Goal: Task Accomplishment & Management: Use online tool/utility

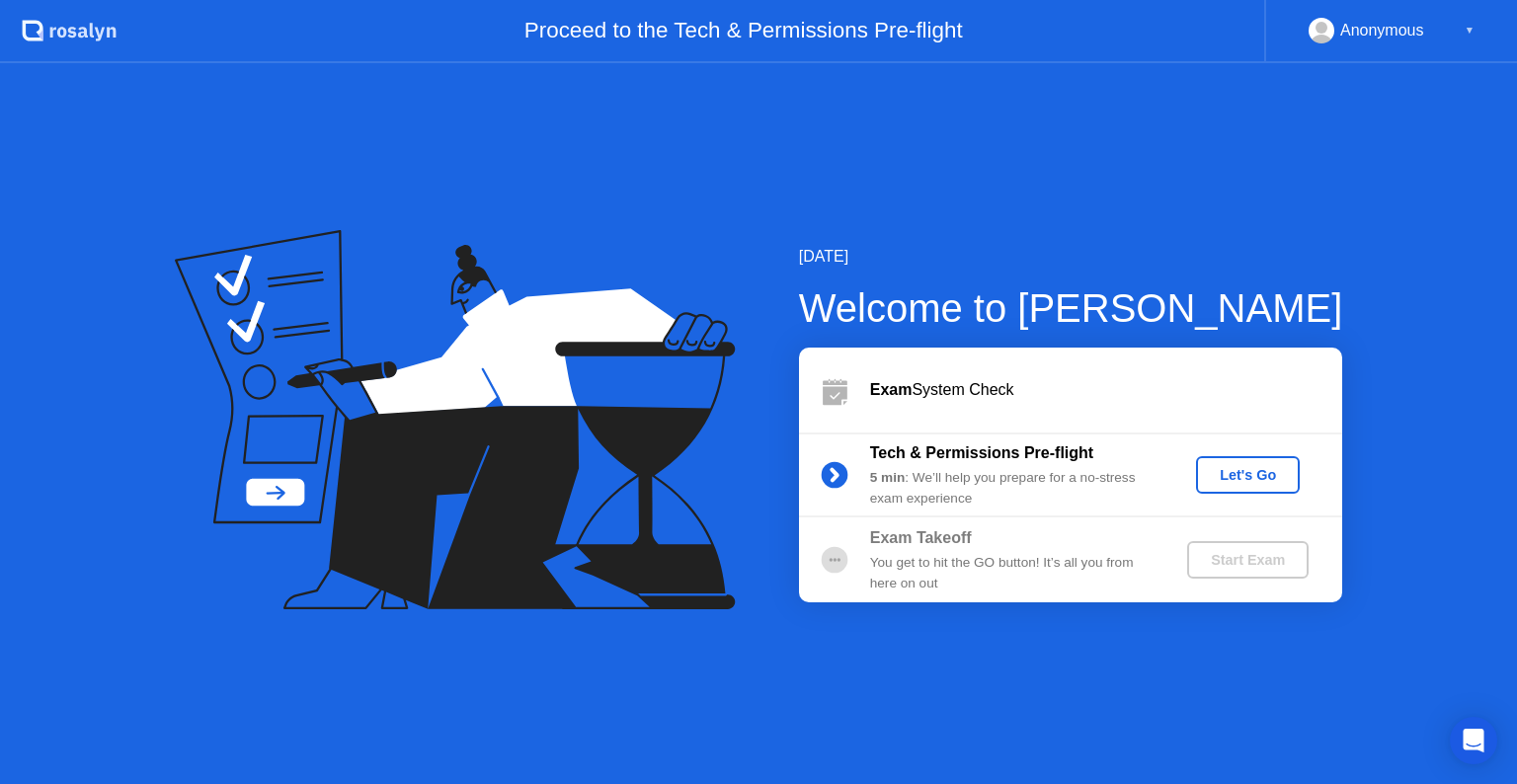
click at [1249, 473] on div "Let's Go" at bounding box center [1248, 475] width 88 height 16
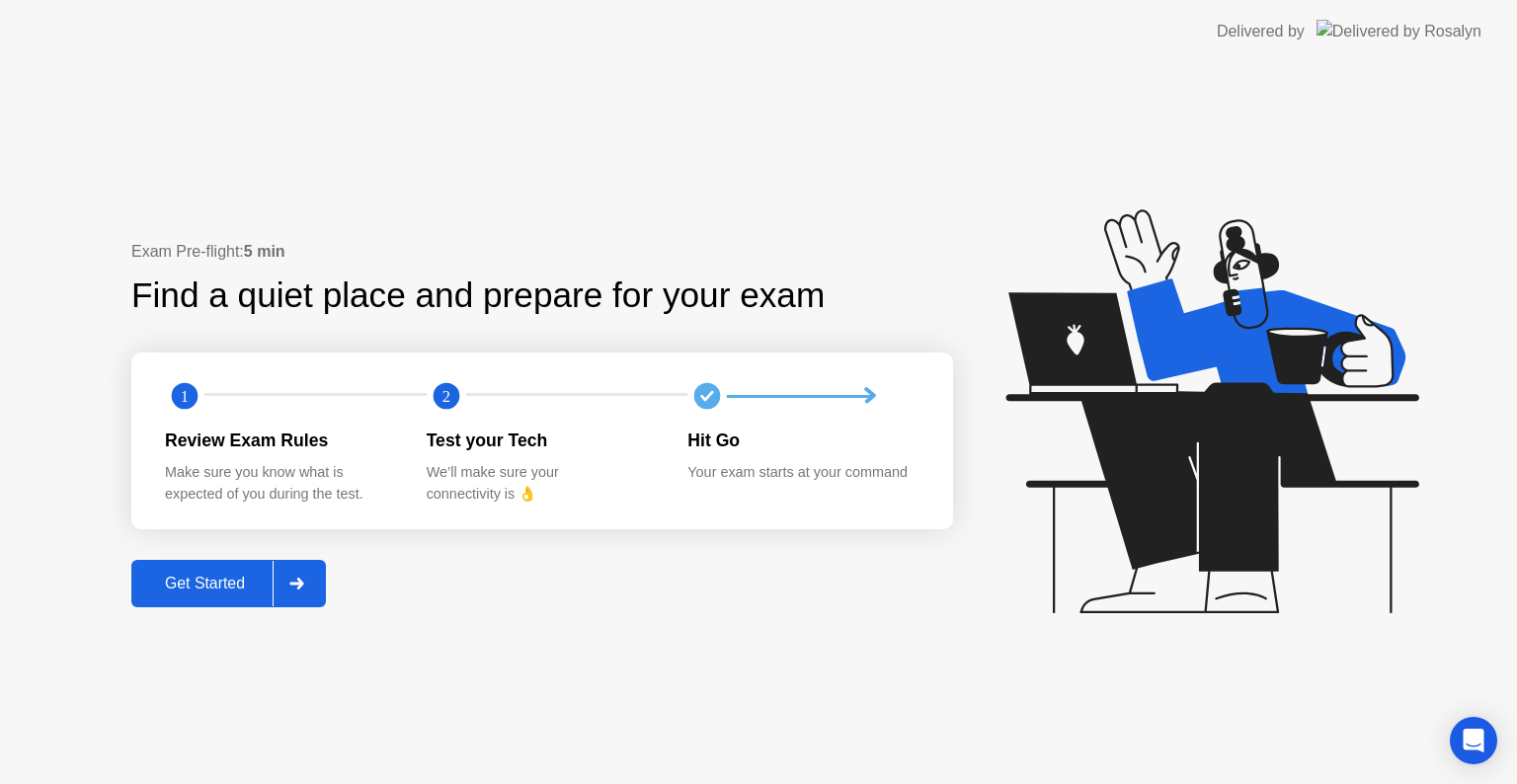
click at [237, 589] on div "Get Started" at bounding box center [205, 584] width 136 height 18
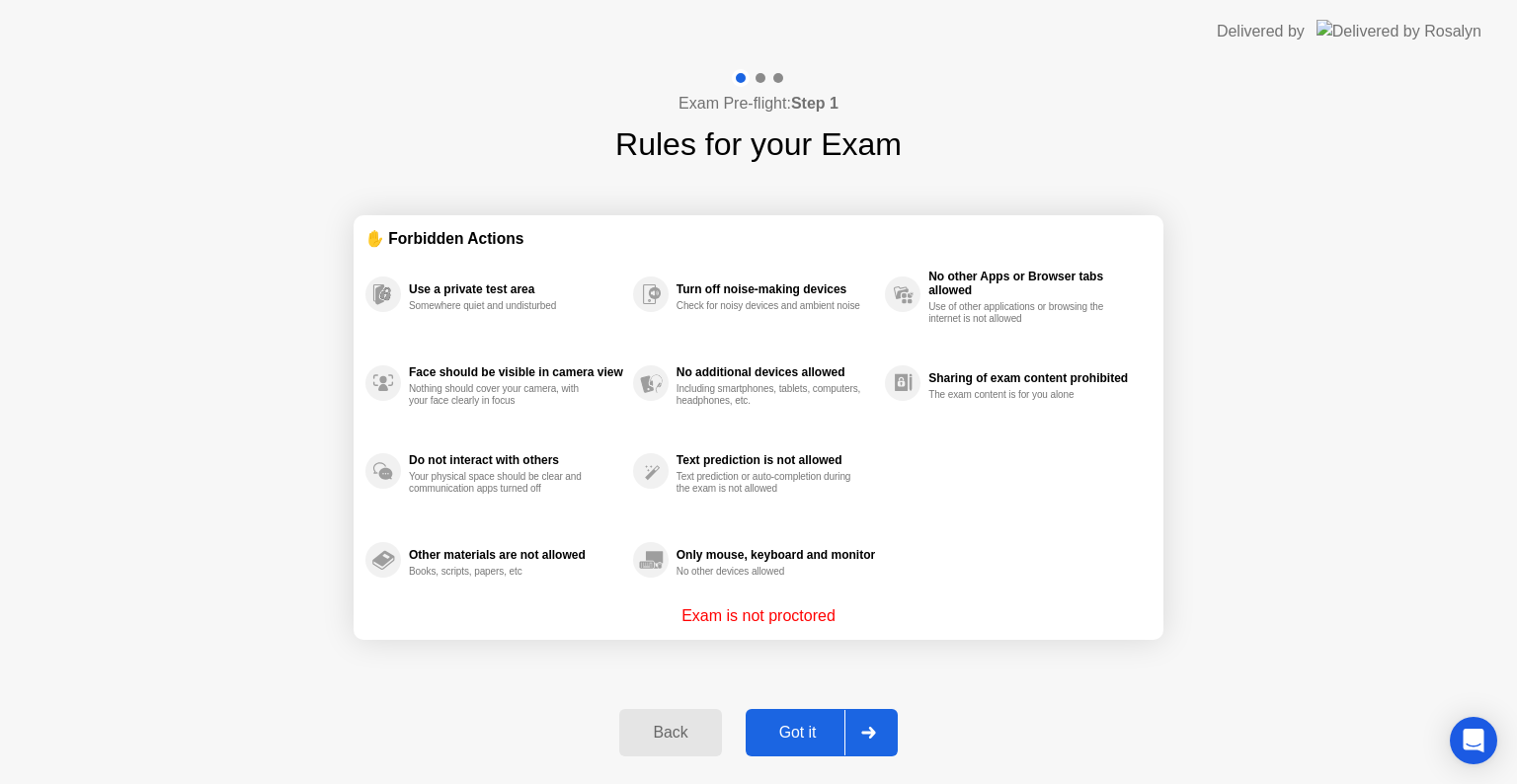
click at [799, 739] on div "Got it" at bounding box center [797, 732] width 93 height 18
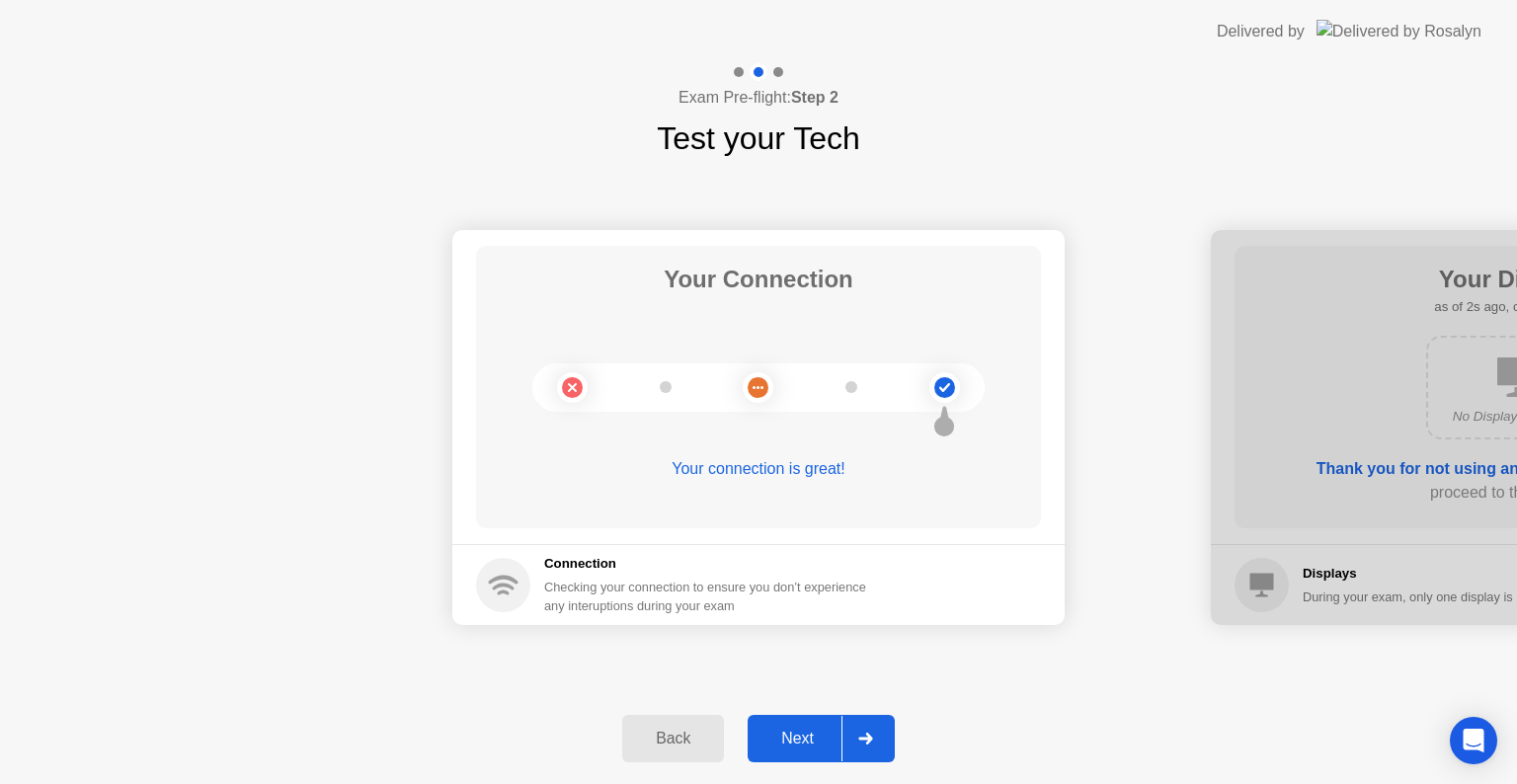
click at [806, 739] on div "Next" at bounding box center [797, 738] width 88 height 18
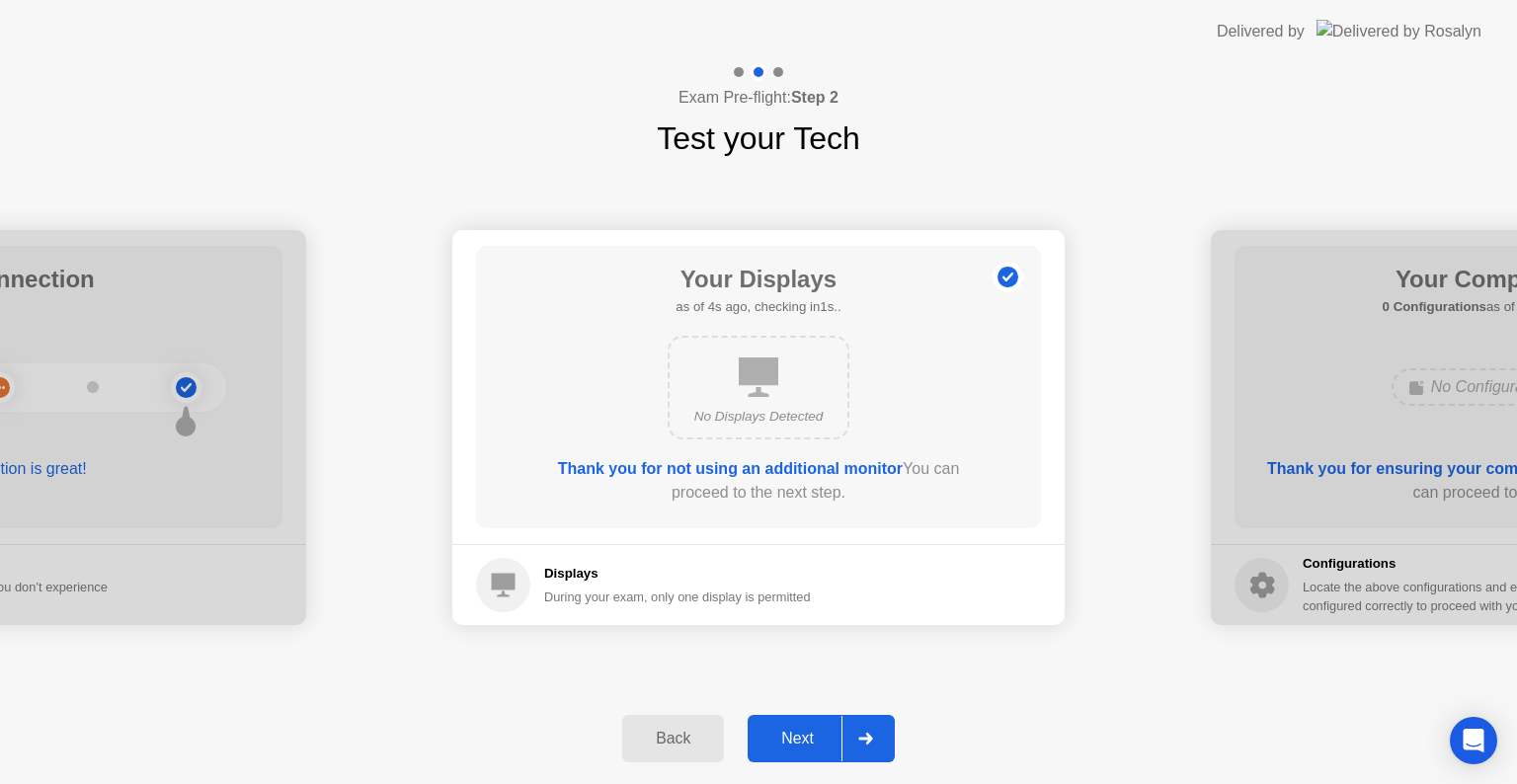
click at [811, 746] on div "Next" at bounding box center [797, 738] width 88 height 18
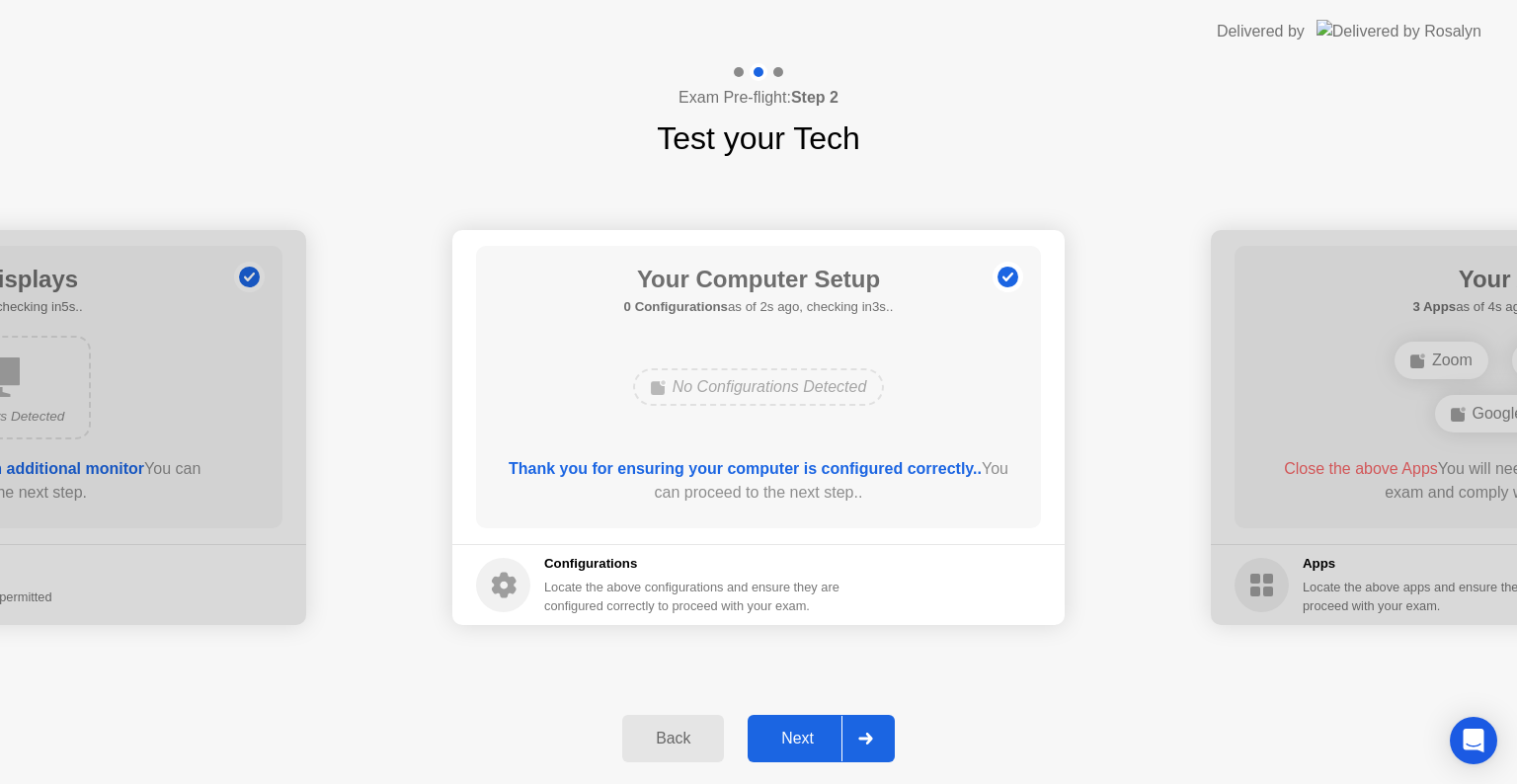
click at [811, 746] on div "Next" at bounding box center [797, 738] width 88 height 18
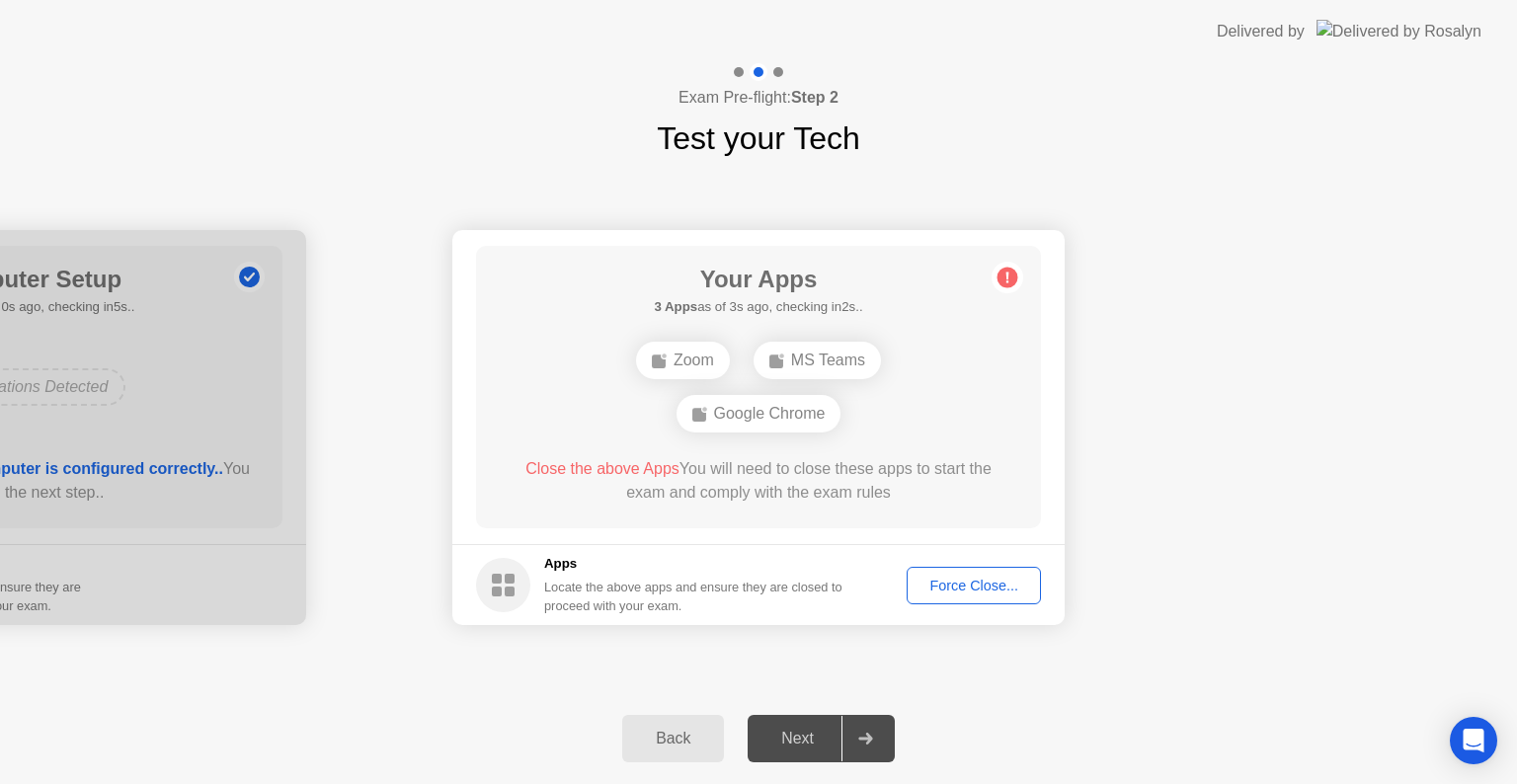
click at [995, 588] on div "Force Close..." at bounding box center [974, 586] width 121 height 16
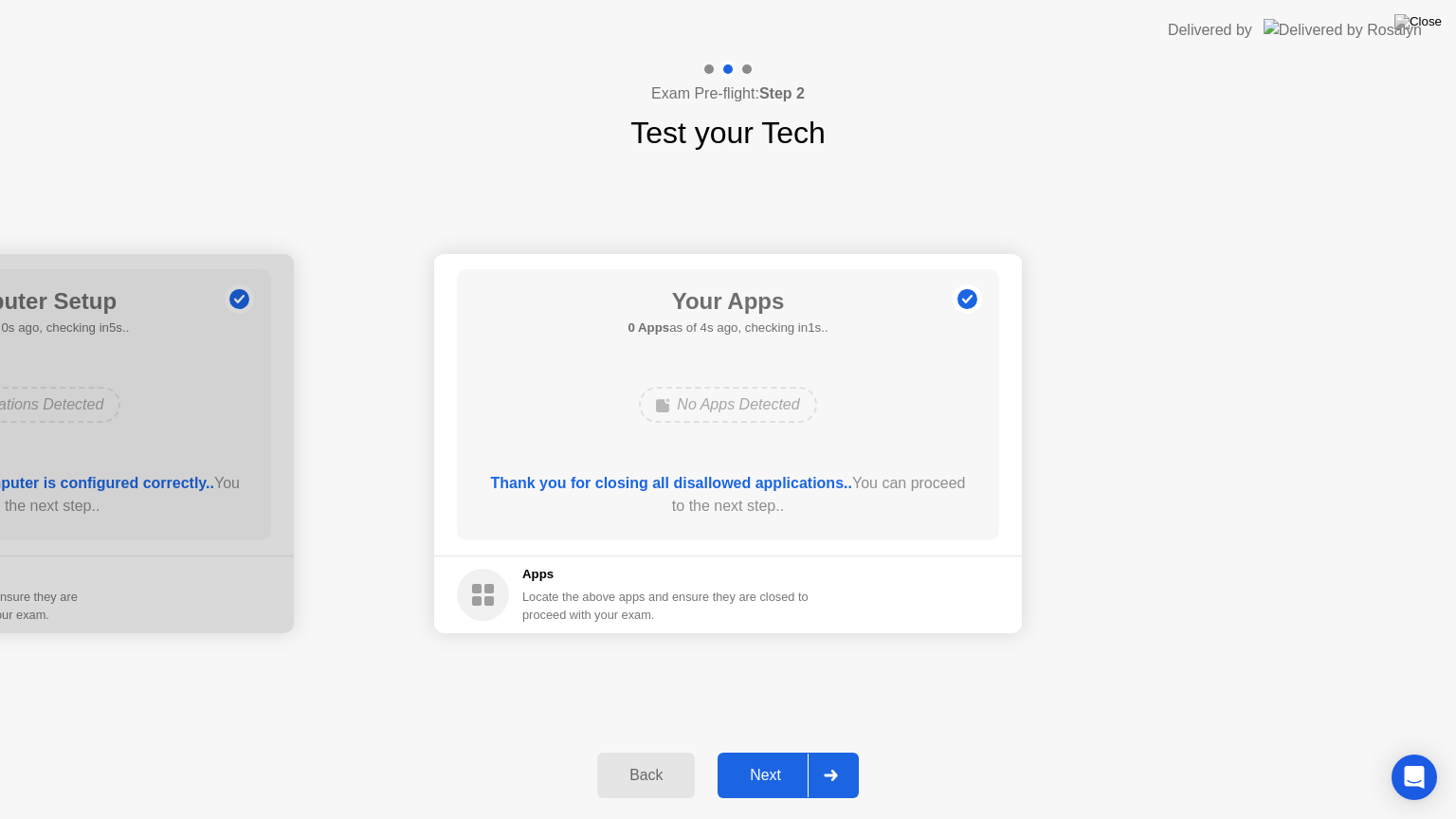
click at [771, 752] on div "Next" at bounding box center [765, 776] width 84 height 17
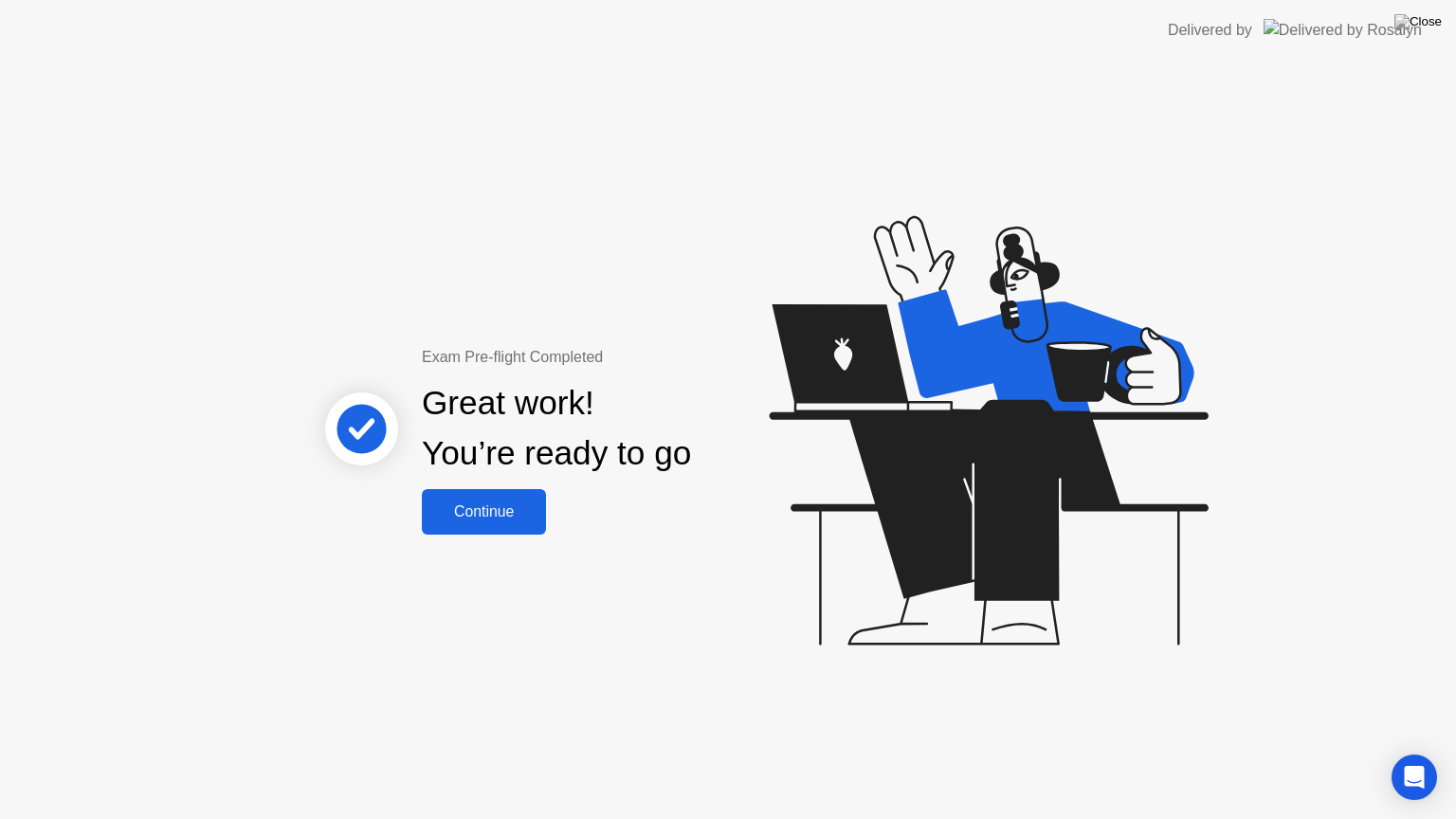
click at [509, 520] on div "Continue" at bounding box center [484, 512] width 113 height 17
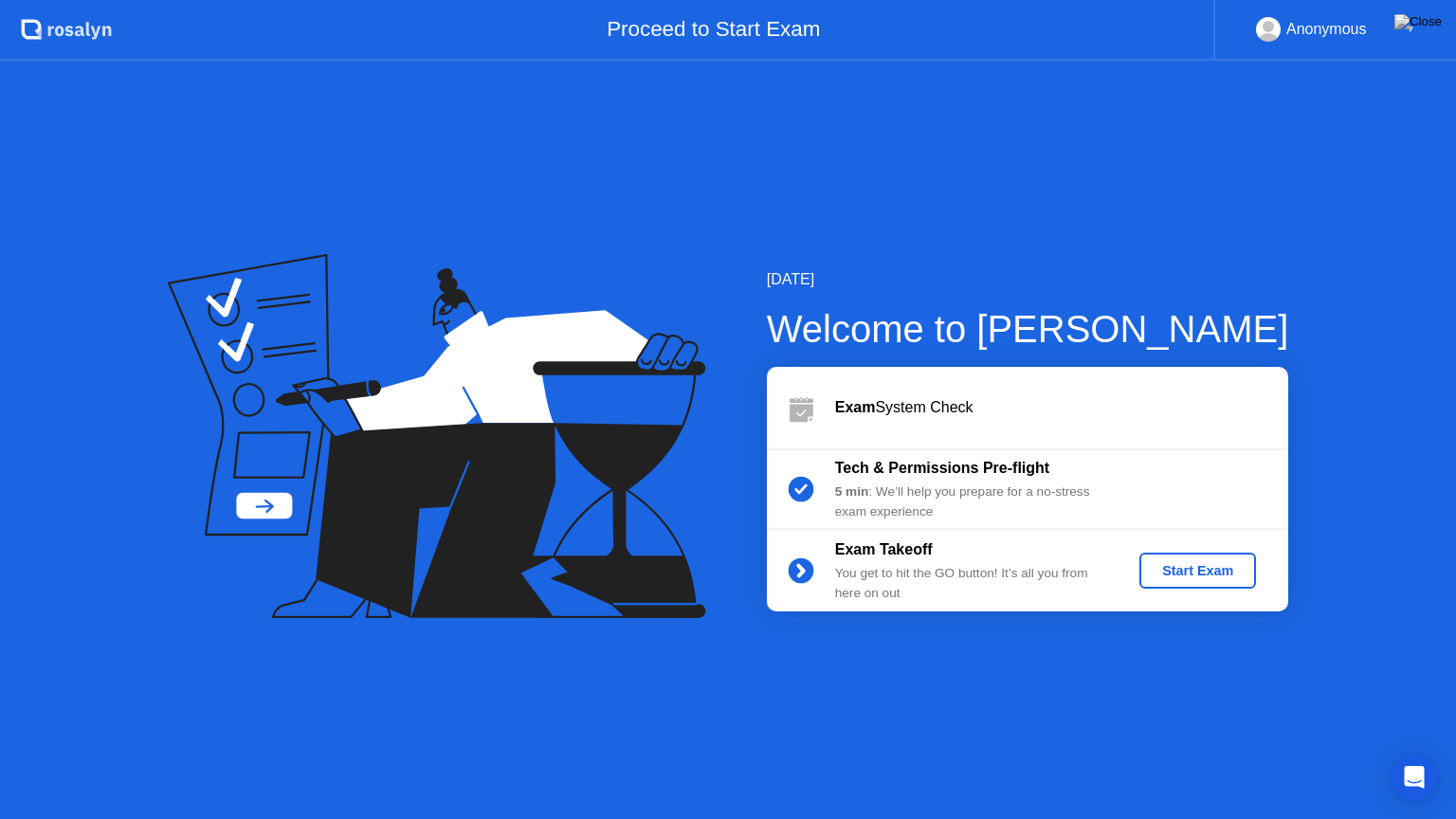
click at [1225, 564] on div "Start Exam" at bounding box center [1198, 571] width 101 height 15
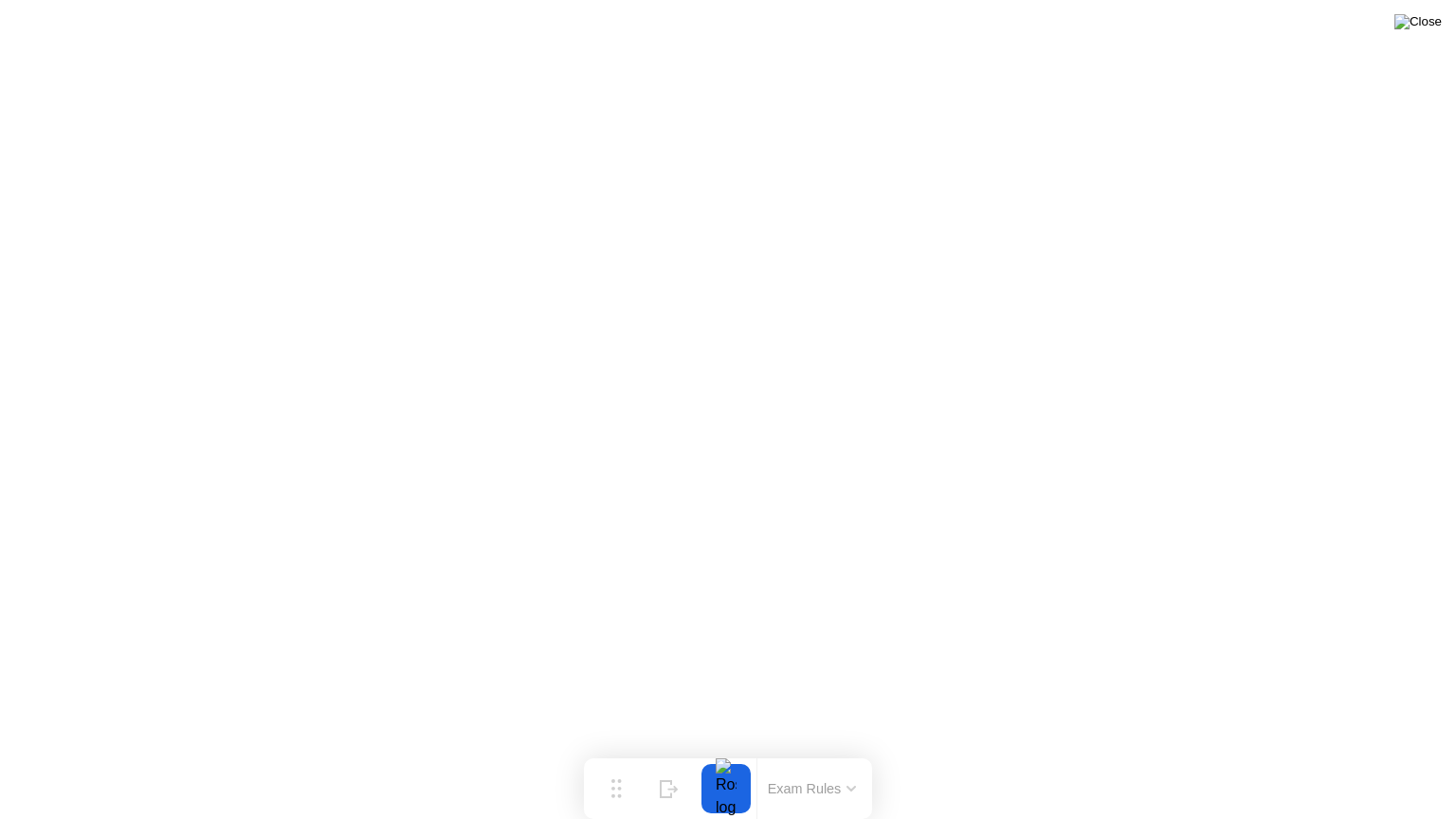
click at [1431, 30] on img at bounding box center [1419, 22] width 48 height 15
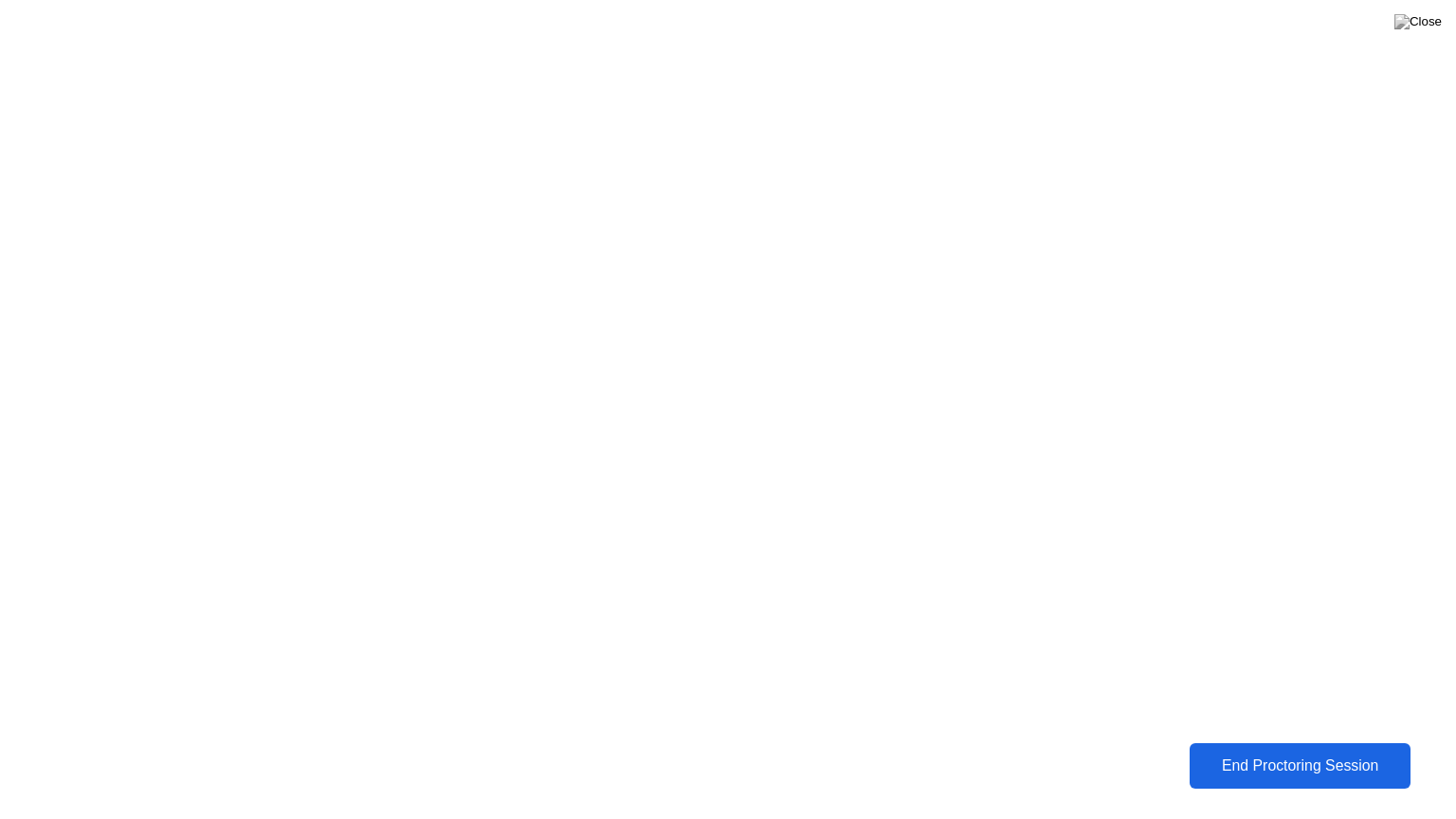
click at [1234, 752] on div "End Proctoring Session" at bounding box center [1300, 766] width 210 height 17
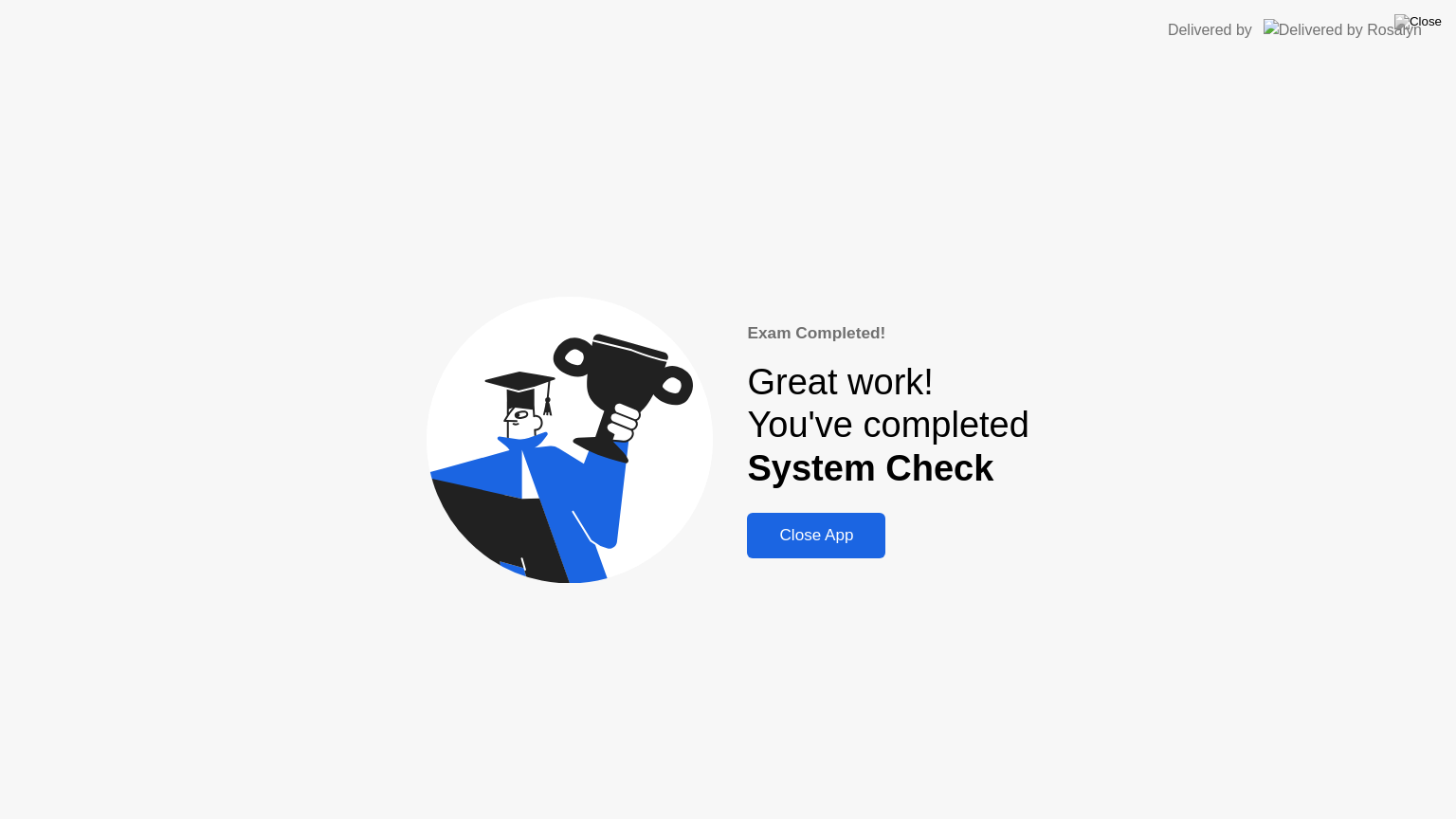
click at [830, 555] on button "Close App" at bounding box center [816, 536] width 139 height 46
